Goal: Check status: Check status

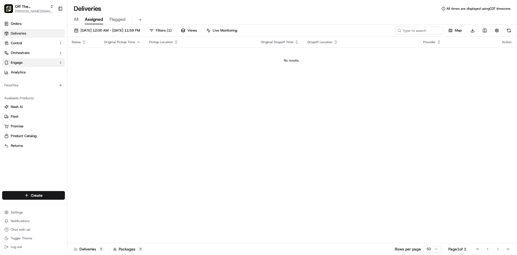
click at [60, 62] on icon "button" at bounding box center [60, 62] width 4 height 4
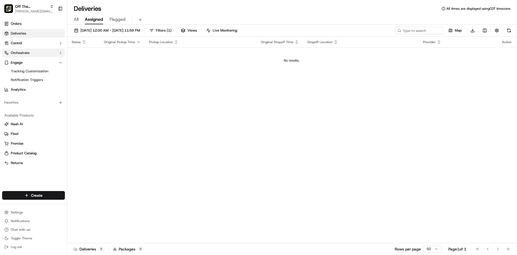
click at [60, 54] on icon "button" at bounding box center [60, 53] width 4 height 4
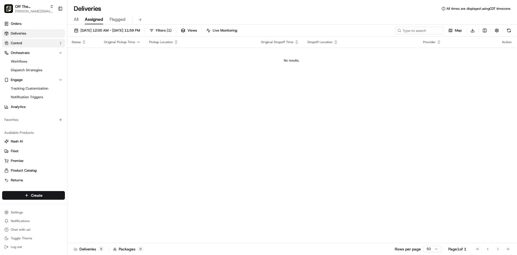
click at [60, 42] on icon "button" at bounding box center [60, 43] width 1 height 2
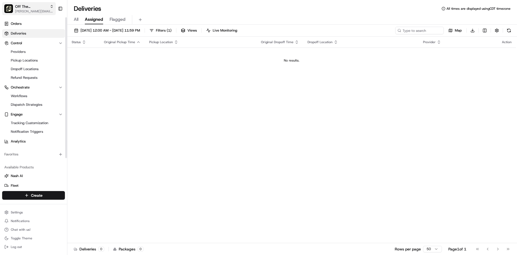
click at [44, 8] on span "Off The [PERSON_NAME]" at bounding box center [31, 6] width 33 height 5
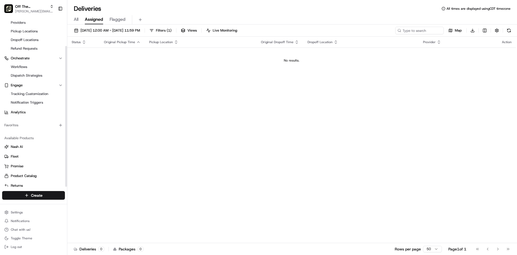
scroll to position [34, 0]
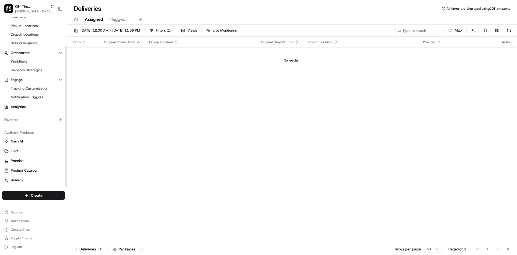
drag, startPoint x: 67, startPoint y: 148, endPoint x: 66, endPoint y: 191, distance: 42.8
click at [66, 186] on div at bounding box center [66, 116] width 2 height 141
click at [172, 28] on span "Filters ( 1 )" at bounding box center [164, 30] width 16 height 5
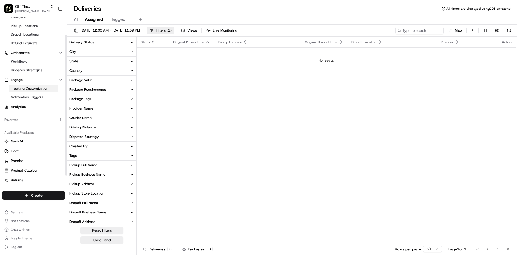
scroll to position [0, 0]
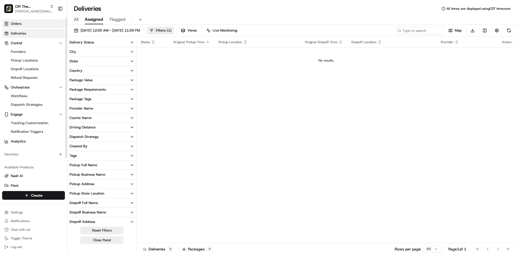
click at [44, 24] on link "Orders" at bounding box center [33, 23] width 63 height 9
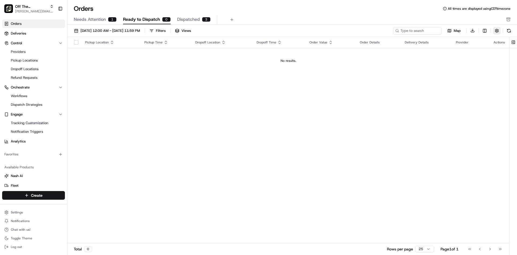
click at [494, 32] on button "button" at bounding box center [497, 31] width 8 height 8
click at [496, 30] on button "button" at bounding box center [497, 31] width 8 height 8
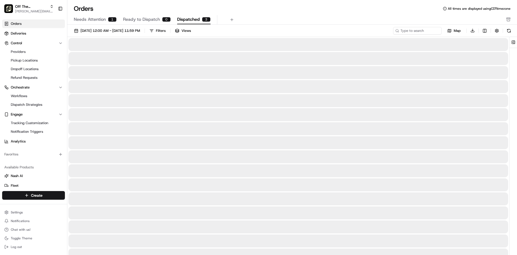
click at [190, 20] on span "Dispatched" at bounding box center [188, 19] width 23 height 6
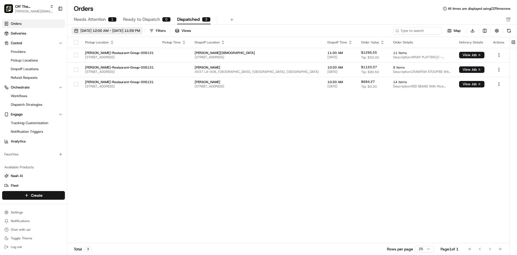
click at [140, 31] on span "[DATE] 12:00 AM - [DATE] 11:59 PM" at bounding box center [111, 30] width 60 height 5
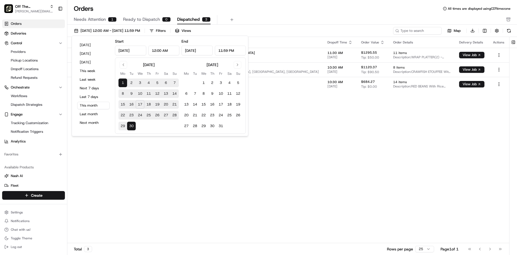
click at [123, 94] on button "8" at bounding box center [123, 93] width 9 height 9
type input "Sep 8, 2025"
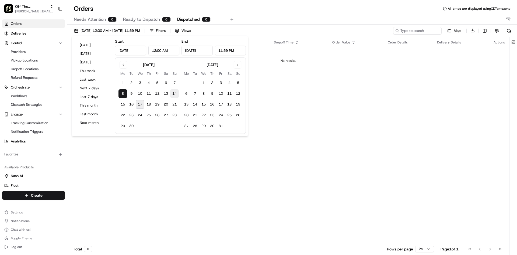
click at [174, 93] on button "14" at bounding box center [174, 93] width 9 height 9
type input "Sep 14, 2025"
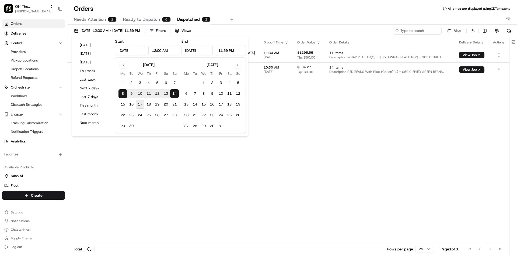
click at [427, 109] on div "Pickup Location Pickup Time Dropoff Location Dropoff Time Order Value Order Det…" at bounding box center [288, 140] width 442 height 206
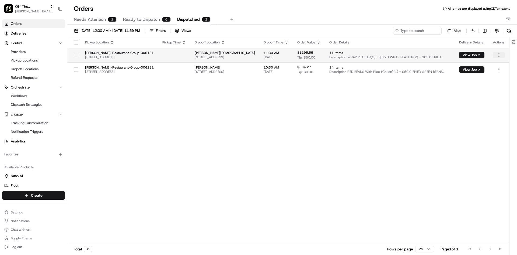
click at [498, 55] on html "Off The Hook - Thibodaux jessical@othook.com Toggle Sidebar Orders Deliveries C…" at bounding box center [258, 127] width 517 height 255
click at [387, 57] on html "Off The Hook - Thibodaux jessical@othook.com Toggle Sidebar Orders Deliveries C…" at bounding box center [258, 127] width 517 height 255
click at [387, 57] on span "Description: WRAP PLATTER(2) - $65.0 WRAP PLATTER(2) - $65.0 FRIED GREEN BEANS …" at bounding box center [389, 57] width 121 height 4
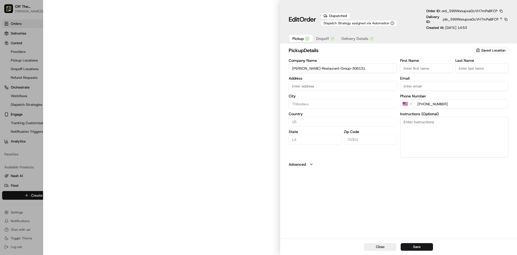
type input "604 N Canal Blvd, Thibodaux, LA, 70301"
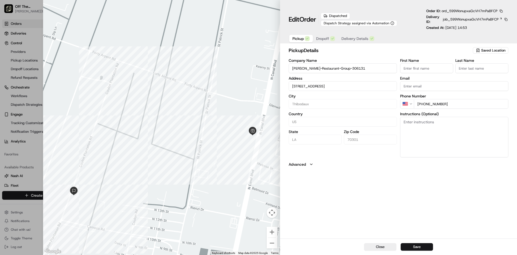
click at [383, 248] on button "Close" at bounding box center [380, 247] width 32 height 8
type input "+1"
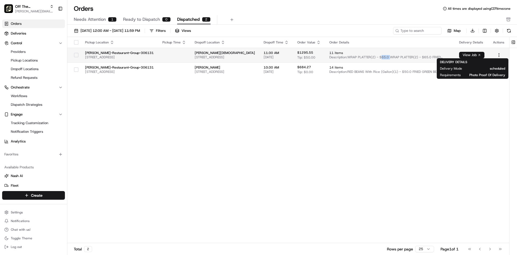
click at [480, 55] on button "View Job" at bounding box center [471, 55] width 25 height 6
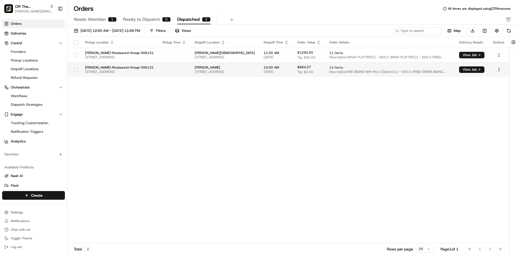
click at [365, 72] on span "Description: RED BEANS With Rice (Gallon)(1) - $50.0 FRIED GREEN BEANS (Serves …" at bounding box center [389, 72] width 121 height 4
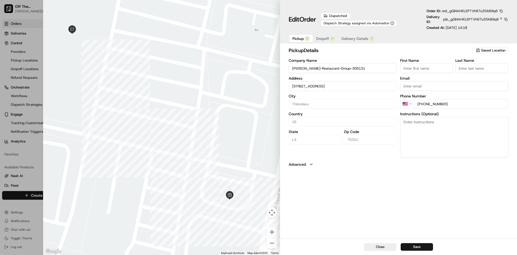
click at [377, 249] on button "Close" at bounding box center [380, 247] width 32 height 8
type input "+1"
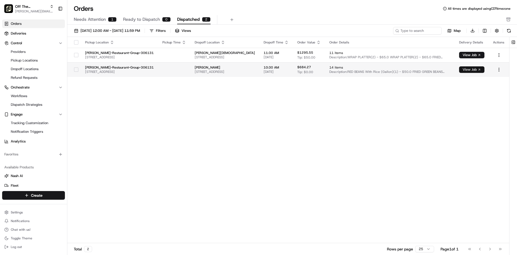
click at [477, 69] on button "View Job" at bounding box center [471, 69] width 25 height 6
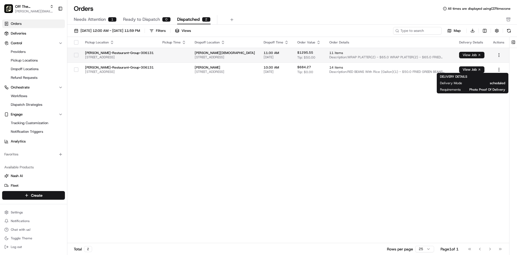
click at [470, 54] on button "View Job" at bounding box center [471, 55] width 25 height 6
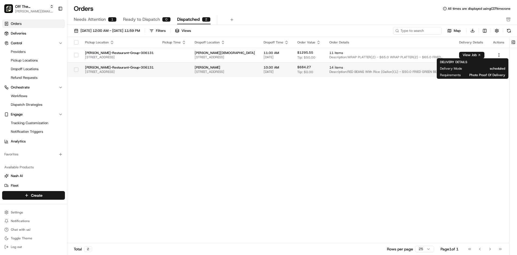
click at [308, 70] on span "Tip: $0.00" at bounding box center [305, 72] width 16 height 4
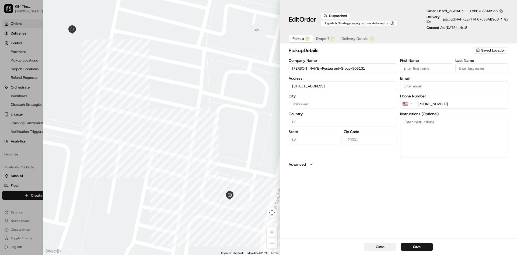
click at [384, 246] on button "Close" at bounding box center [380, 247] width 32 height 8
type input "+1"
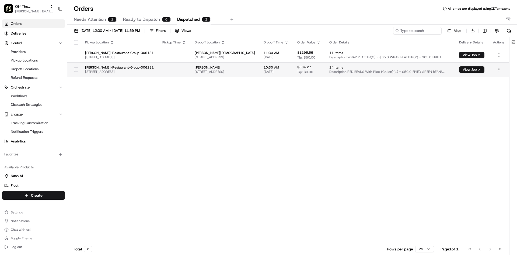
click at [477, 68] on button "View Job" at bounding box center [471, 69] width 25 height 6
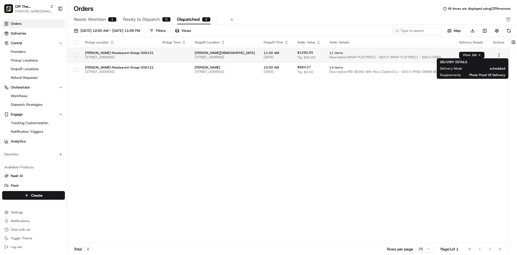
click at [478, 55] on button "View Job" at bounding box center [471, 55] width 25 height 6
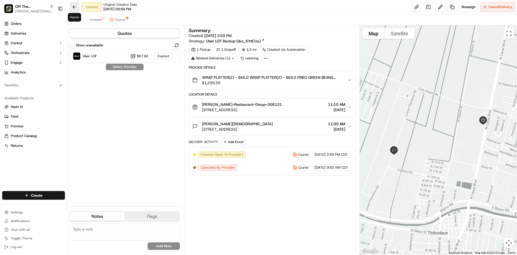
click at [75, 9] on button at bounding box center [75, 7] width 10 height 10
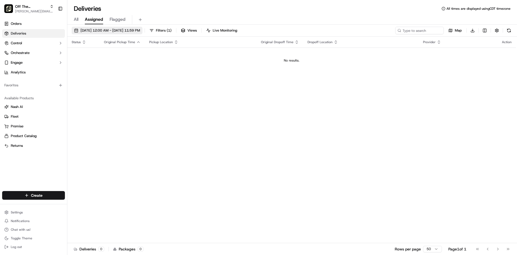
click at [136, 29] on span "[DATE] 12:00 AM - [DATE] 11:59 PM" at bounding box center [111, 30] width 60 height 5
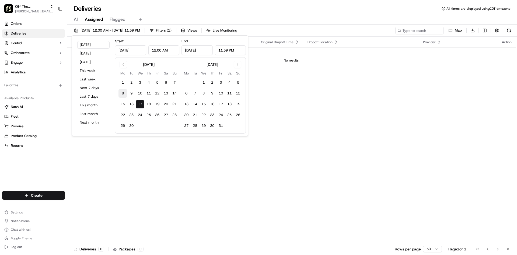
click at [124, 93] on button "8" at bounding box center [123, 93] width 9 height 9
type input "Sep 8, 2025"
click at [178, 95] on button "14" at bounding box center [174, 93] width 9 height 9
type input "Sep 14, 2025"
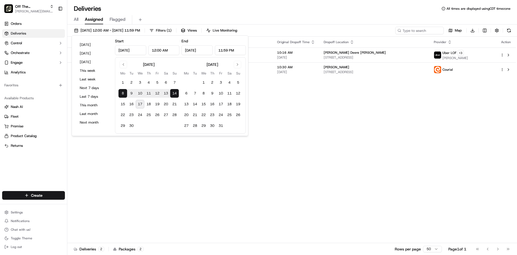
click at [356, 123] on div "Status Original Pickup Time Pickup Location Original Dropoff Time Dropoff Locat…" at bounding box center [291, 140] width 449 height 206
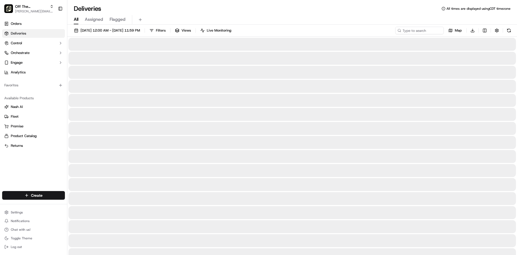
click at [77, 20] on span "All" at bounding box center [76, 19] width 5 height 6
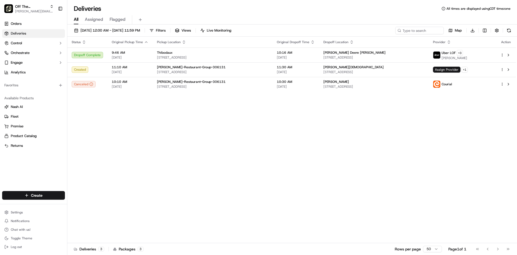
click at [97, 20] on span "Assigned" at bounding box center [94, 19] width 18 height 6
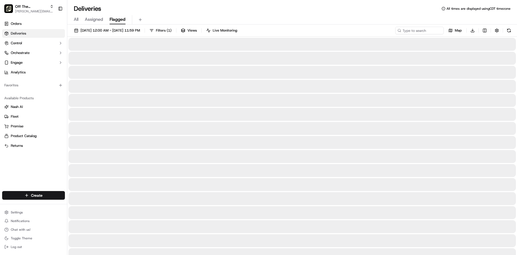
click at [113, 18] on span "Flagged" at bounding box center [118, 19] width 16 height 6
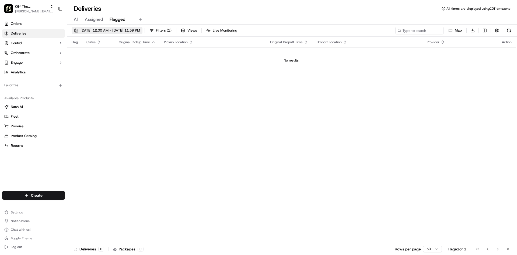
click at [133, 29] on span "09/08/2025 12:00 AM - 09/14/2025 11:59 PM" at bounding box center [111, 30] width 60 height 5
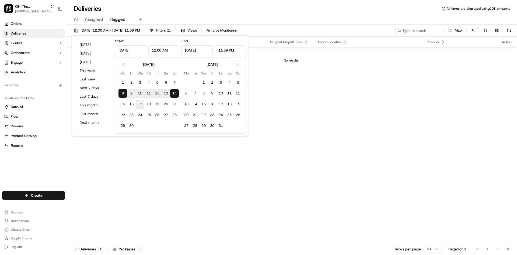
click at [99, 19] on span "Assigned" at bounding box center [94, 19] width 18 height 6
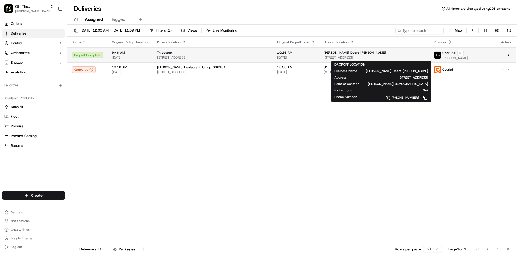
click at [362, 56] on span "[STREET_ADDRESS]" at bounding box center [375, 57] width 102 height 4
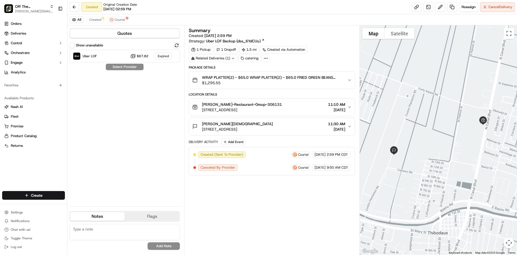
click at [232, 58] on icon at bounding box center [233, 59] width 4 height 4
click at [75, 7] on button at bounding box center [75, 7] width 10 height 10
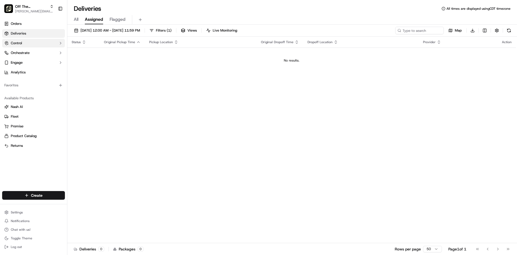
click at [46, 46] on button "Control" at bounding box center [33, 43] width 63 height 9
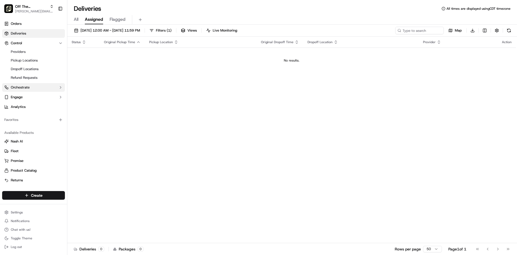
click at [53, 87] on button "Orchestrate" at bounding box center [33, 87] width 63 height 9
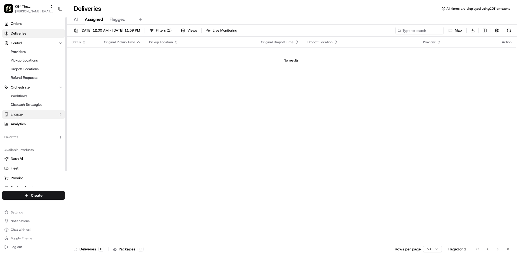
click at [54, 113] on button "Engage" at bounding box center [33, 114] width 63 height 9
click at [43, 25] on link "Orders" at bounding box center [33, 23] width 63 height 9
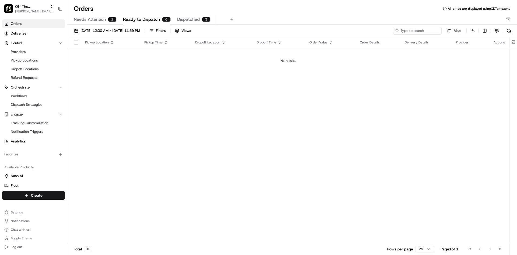
click at [103, 18] on span "Needs Attention" at bounding box center [90, 19] width 32 height 6
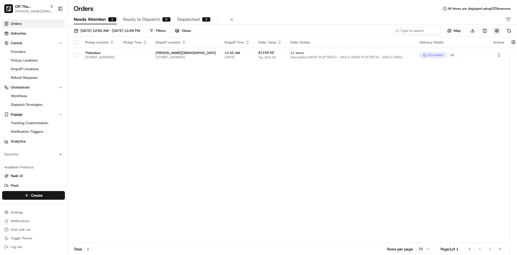
click at [496, 29] on button "button" at bounding box center [497, 31] width 8 height 8
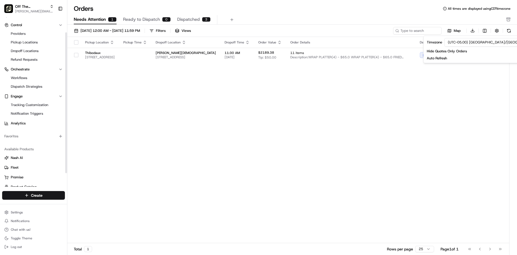
scroll to position [34, 0]
